Goal: Information Seeking & Learning: Learn about a topic

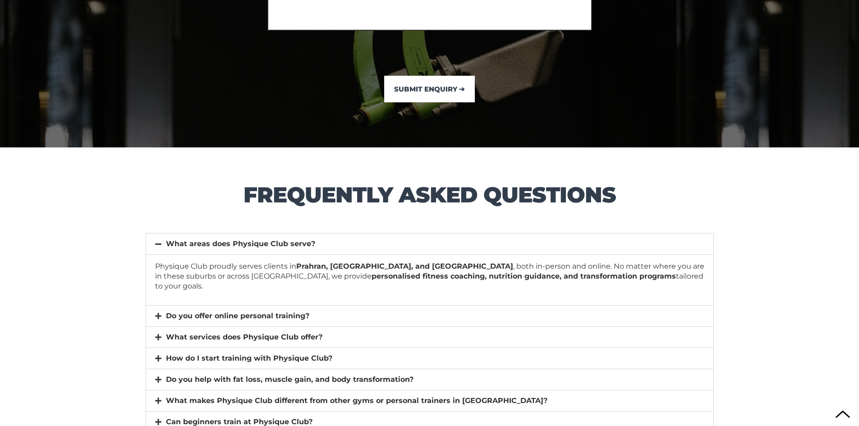
scroll to position [6270, 0]
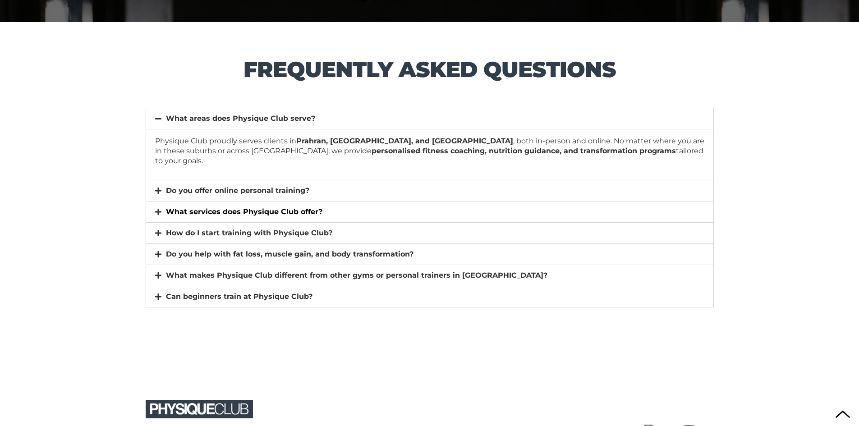
click at [209, 208] on link "What services does Physique Club offer?" at bounding box center [244, 212] width 157 height 9
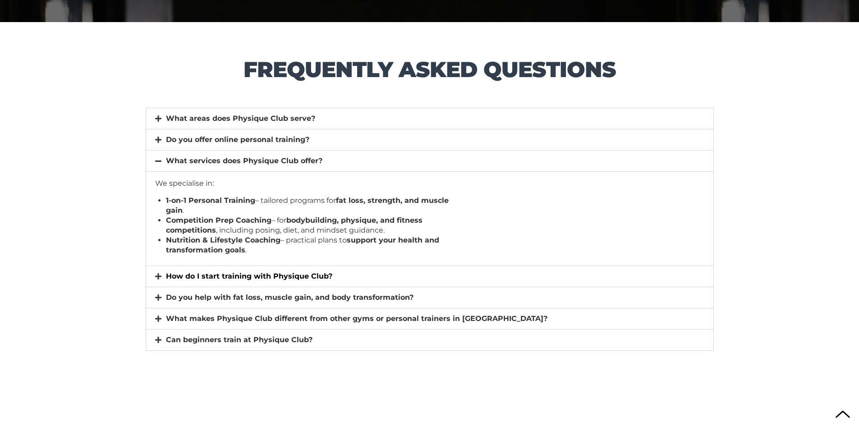
click at [291, 279] on link "How do I start training with Physique Club?" at bounding box center [249, 276] width 166 height 9
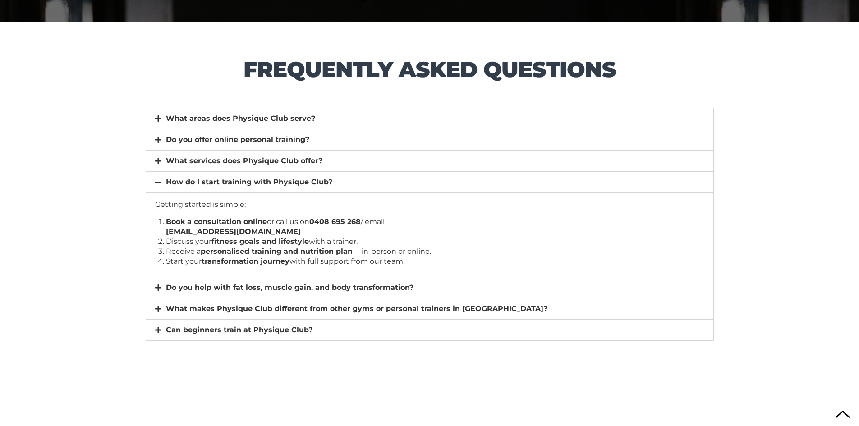
scroll to position [6315, 0]
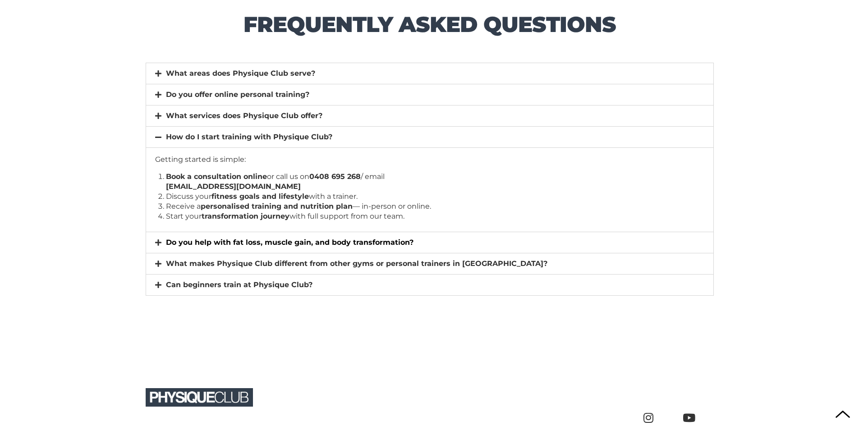
click at [204, 244] on link "Do you help with fat loss, muscle gain, and body transformation?" at bounding box center [290, 242] width 248 height 9
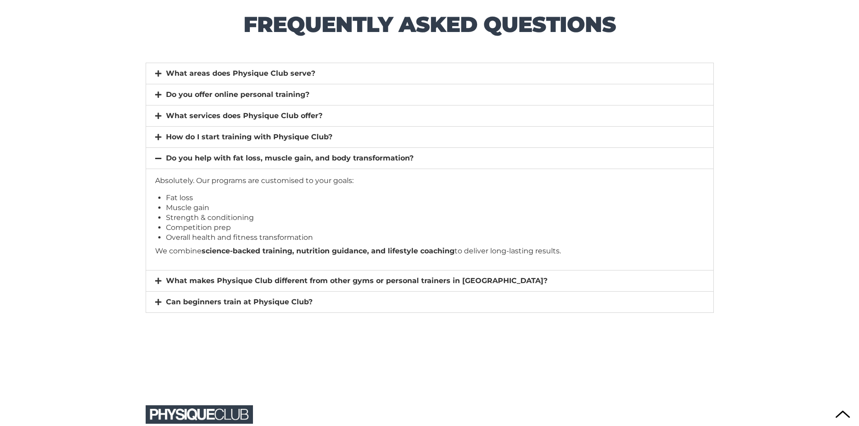
click at [114, 244] on section "frequently asked questions What areas does Physique Club serve? Physique Club p…" at bounding box center [429, 167] width 859 height 381
click at [221, 281] on link "What makes Physique Club different from other gyms or personal trainers in [GEO…" at bounding box center [357, 281] width 382 height 9
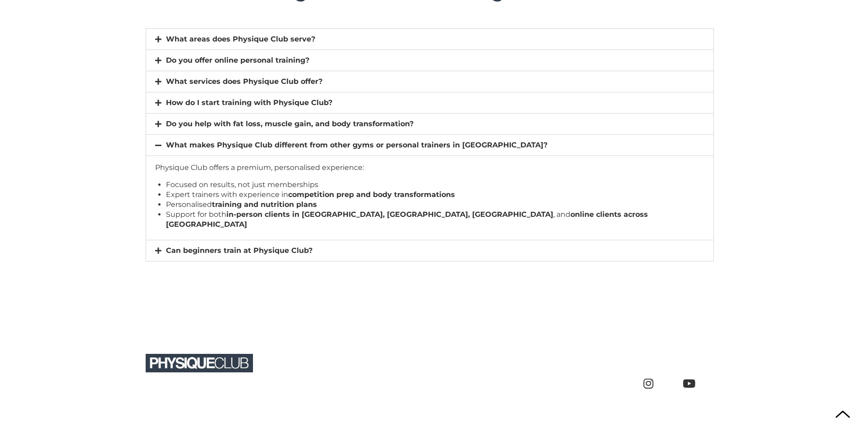
scroll to position [6392, 0]
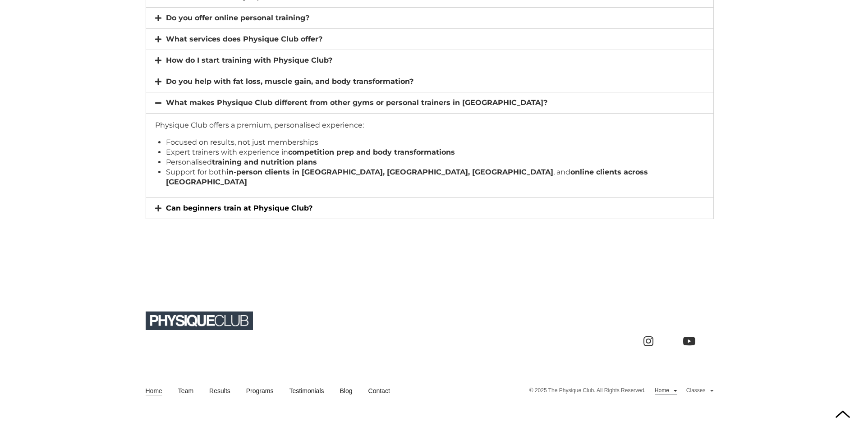
click at [215, 204] on link "Can beginners train at Physique Club?" at bounding box center [239, 208] width 147 height 9
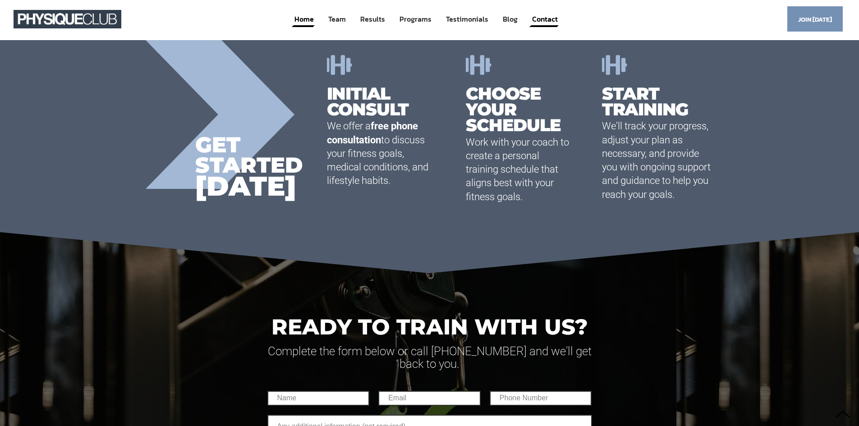
scroll to position [5647, 0]
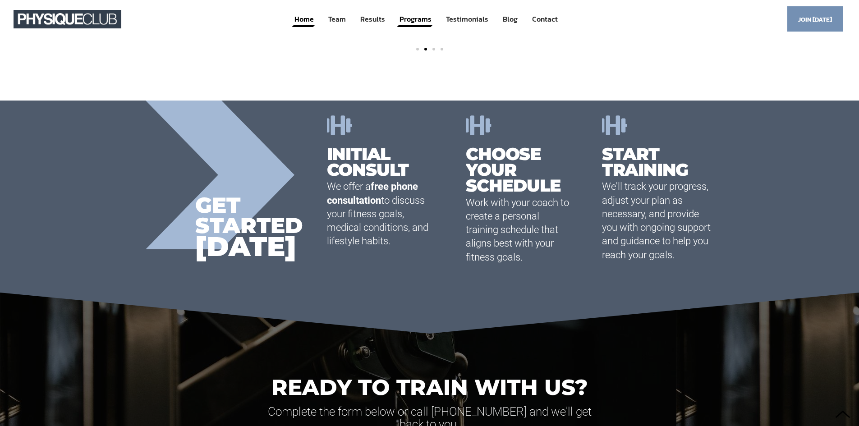
click at [415, 21] on link "Programs" at bounding box center [416, 19] width 34 height 17
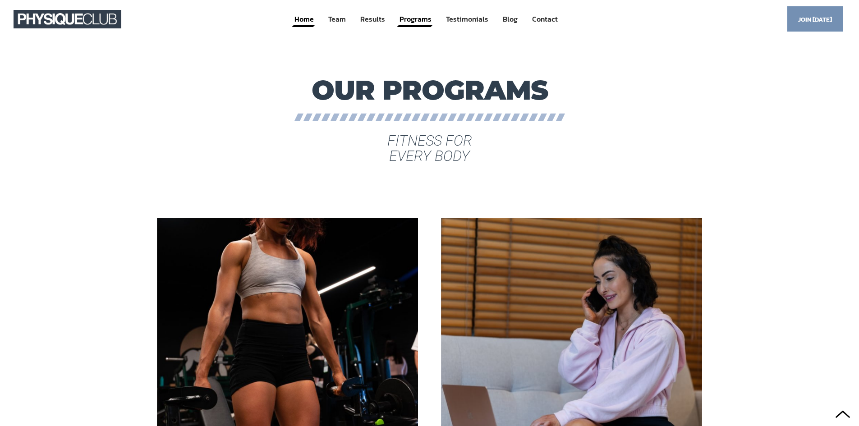
scroll to position [1259, 0]
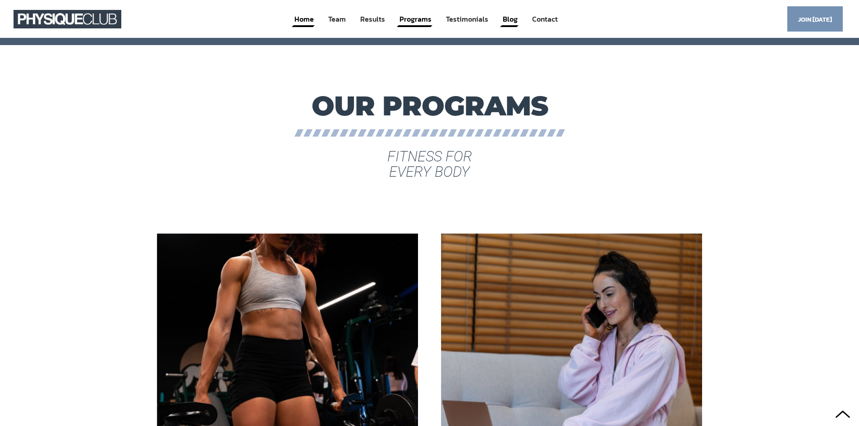
click at [512, 18] on link "Blog" at bounding box center [510, 19] width 17 height 17
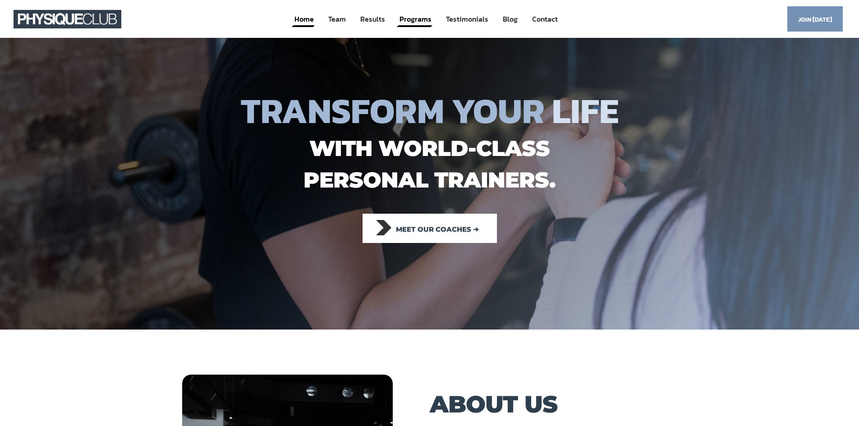
click at [406, 22] on link "Programs" at bounding box center [416, 19] width 34 height 17
click at [474, 24] on link "Testimonials" at bounding box center [467, 19] width 44 height 17
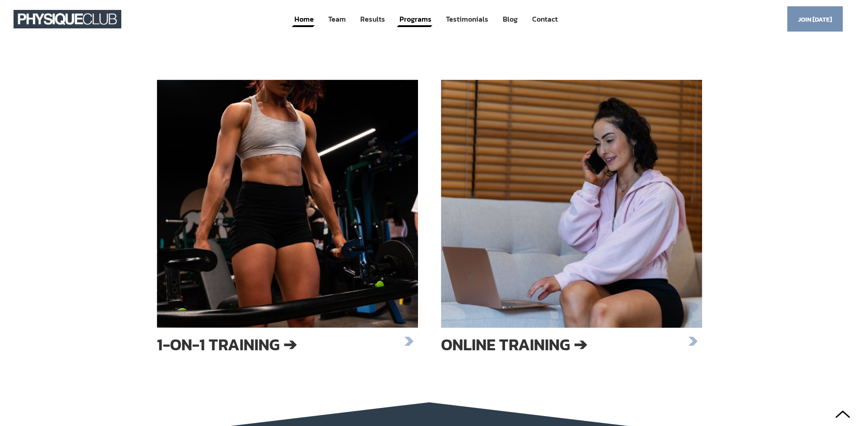
scroll to position [1232, 0]
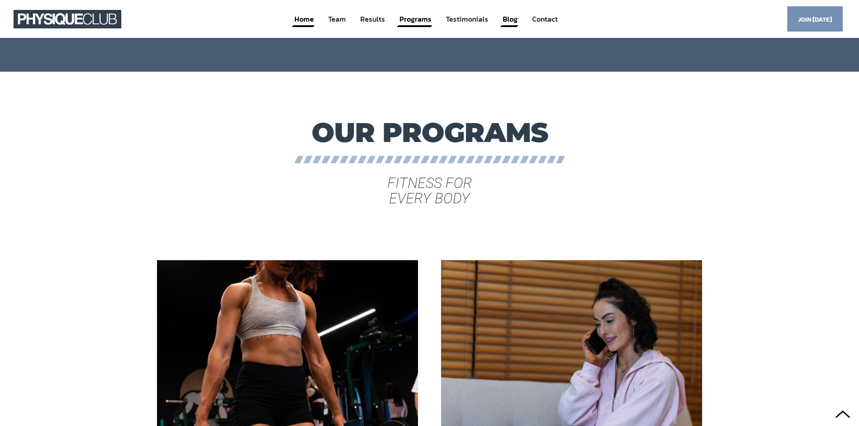
click at [515, 18] on link "Blog" at bounding box center [510, 19] width 17 height 17
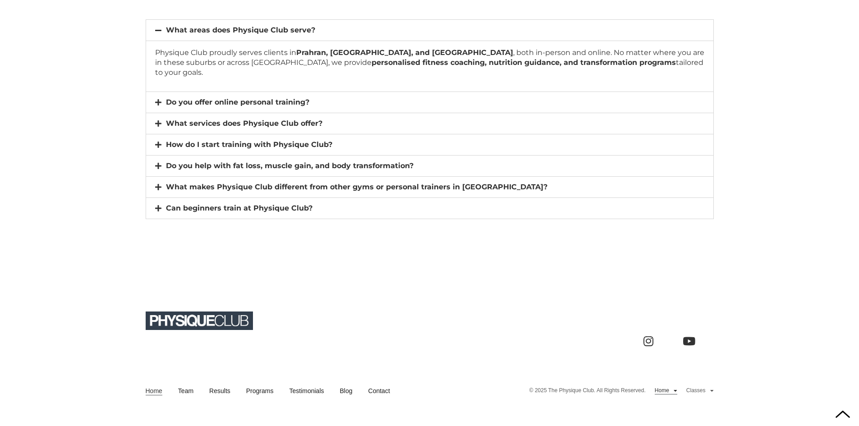
scroll to position [6303, 0]
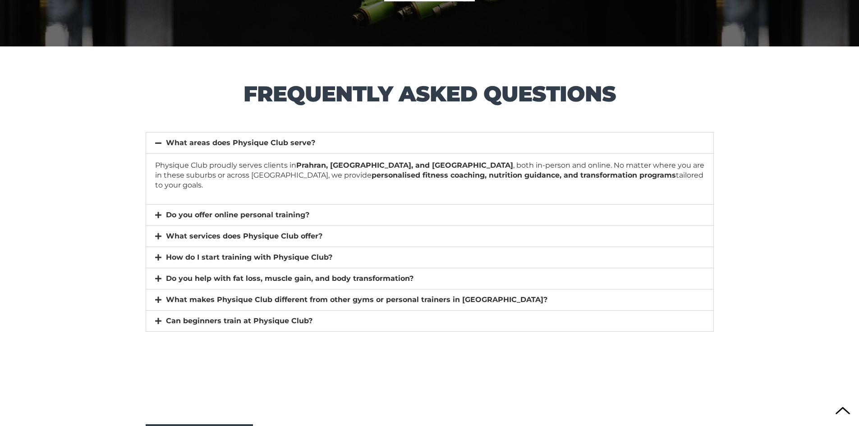
click at [843, 416] on div at bounding box center [843, 411] width 14 height 14
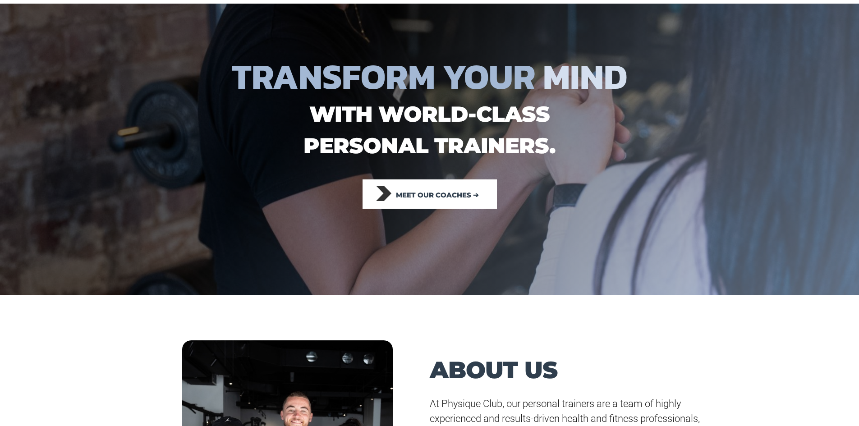
scroll to position [0, 0]
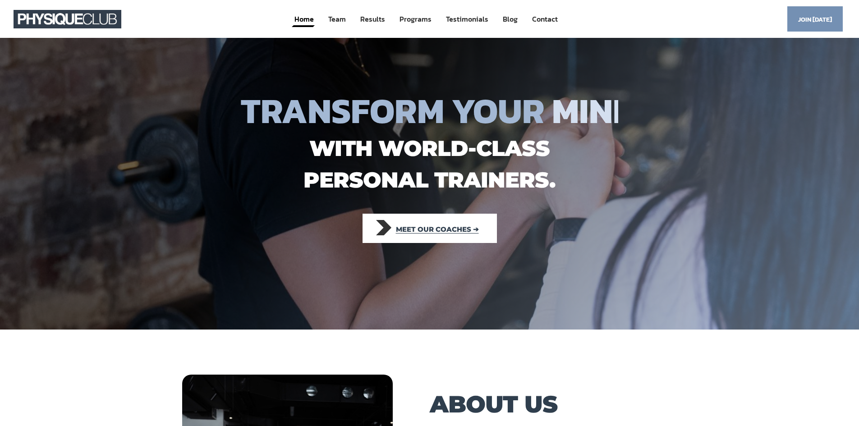
click at [414, 219] on link "Meet our coaches ➔" at bounding box center [430, 228] width 134 height 29
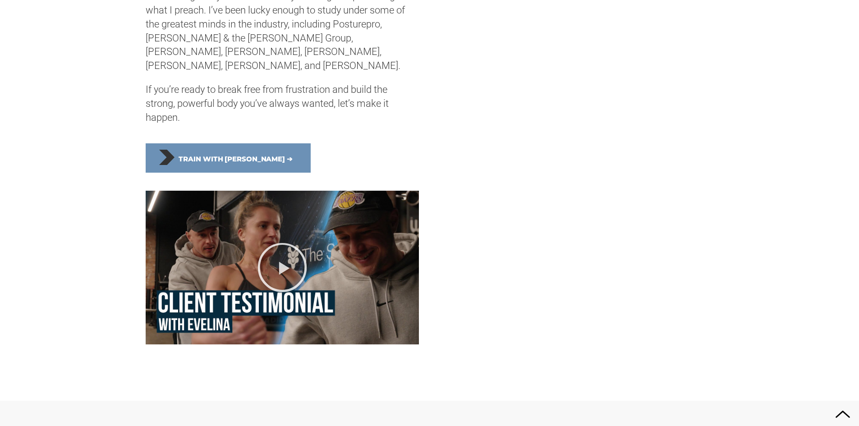
scroll to position [1308, 0]
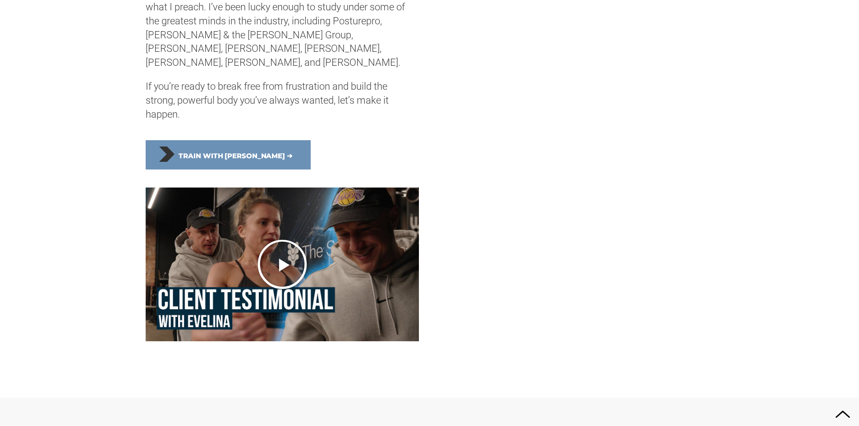
click at [278, 263] on icon "Play Video" at bounding box center [282, 264] width 51 height 51
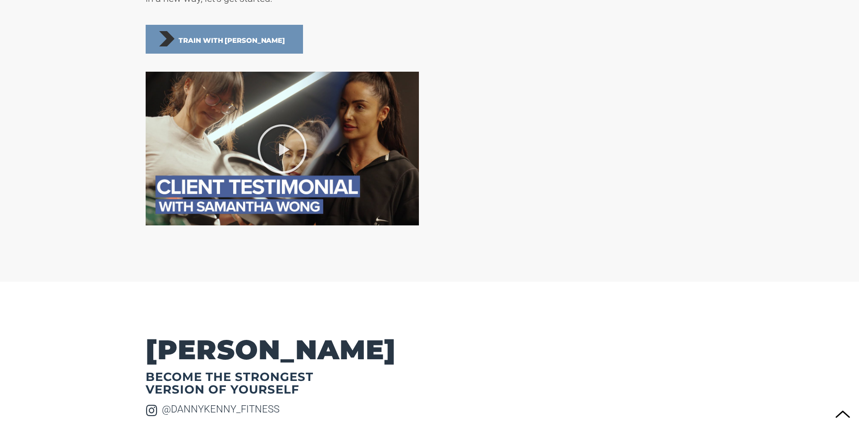
scroll to position [2436, 0]
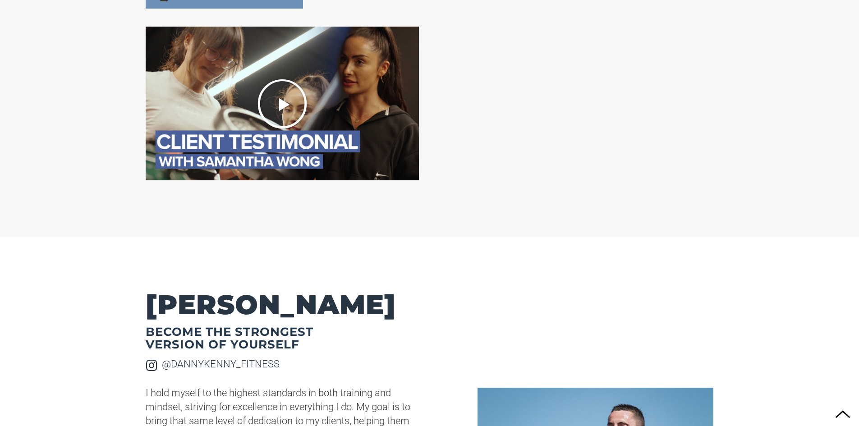
click at [280, 119] on icon "Play Video" at bounding box center [282, 103] width 51 height 51
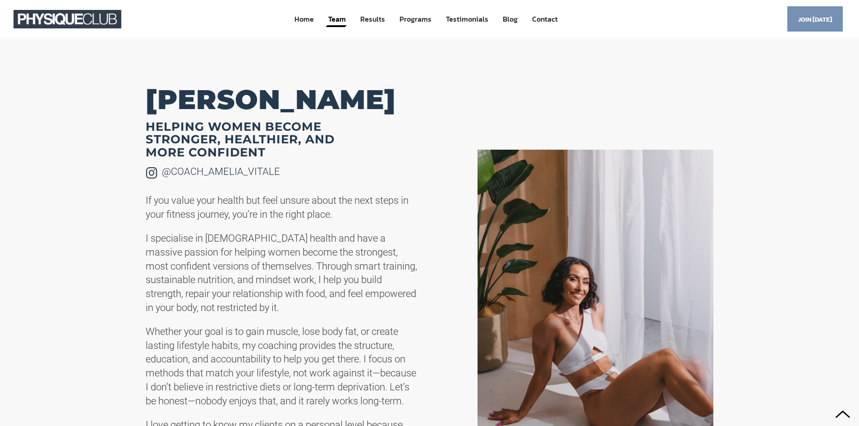
scroll to position [1531, 0]
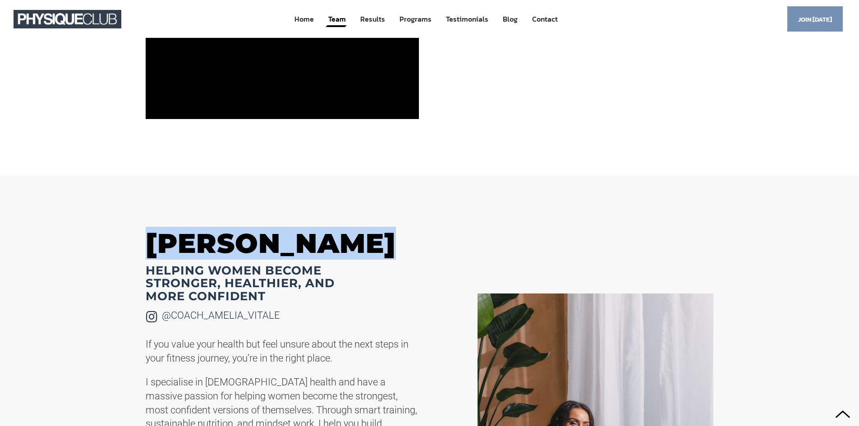
drag, startPoint x: 148, startPoint y: 247, endPoint x: 379, endPoint y: 258, distance: 232.1
